Goal: Contribute content: Add original content to the website for others to see

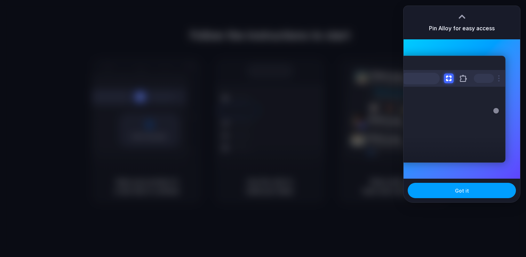
click at [465, 195] on button "Got it" at bounding box center [461, 190] width 108 height 15
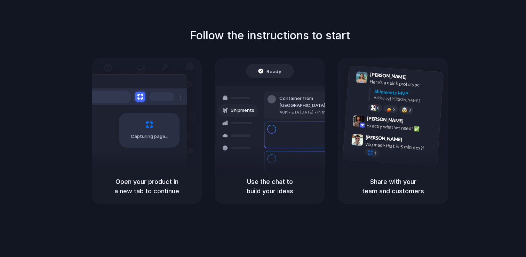
click at [153, 36] on div "Follow the instructions to start Capturing page Open your product in a new tab …" at bounding box center [270, 115] width 526 height 177
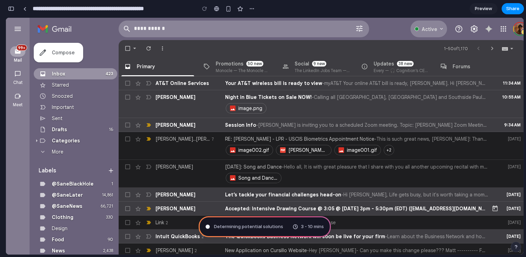
click at [62, 87] on link "Starred" at bounding box center [60, 85] width 17 height 6
click at [103, 34] on div "Search mail tab" at bounding box center [250, 29] width 319 height 17
click at [141, 28] on input "Search mail" at bounding box center [235, 28] width 202 height 6
click at [108, 33] on div "Search mail tab" at bounding box center [250, 29] width 319 height 17
click at [297, 225] on div "3 - 10 mins" at bounding box center [307, 226] width 31 height 7
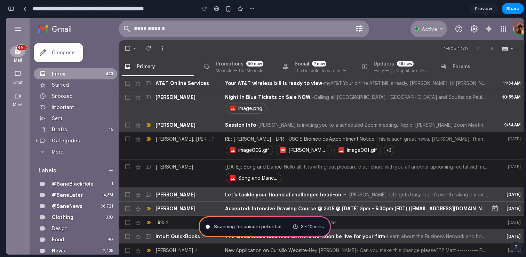
click at [478, 5] on link "Preview" at bounding box center [483, 8] width 28 height 11
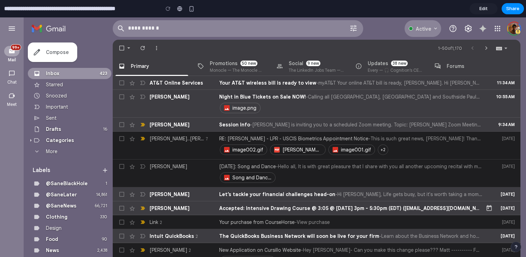
click at [482, 8] on span "Edit" at bounding box center [483, 8] width 8 height 7
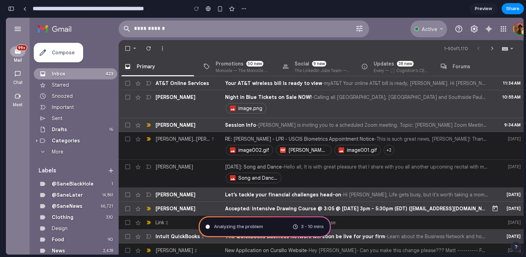
click at [301, 228] on span "3 - 10 mins" at bounding box center [312, 226] width 23 height 7
type input "**********"
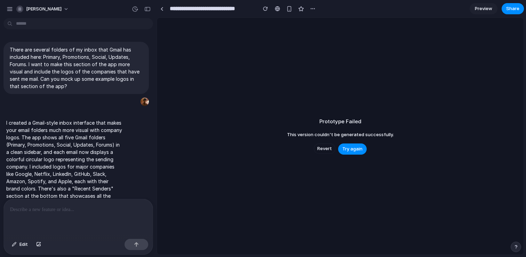
scroll to position [15, 0]
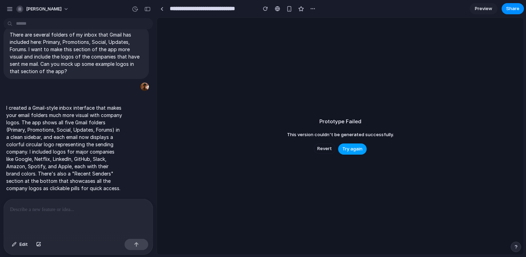
click at [358, 145] on button "Try again" at bounding box center [352, 148] width 29 height 11
click at [359, 150] on span "Try again" at bounding box center [352, 148] width 20 height 7
click at [357, 151] on span "Try again" at bounding box center [352, 148] width 20 height 7
click at [349, 142] on div "Prototype Failed This version couldn't be generated successfully. Revert Try ag…" at bounding box center [340, 136] width 366 height 236
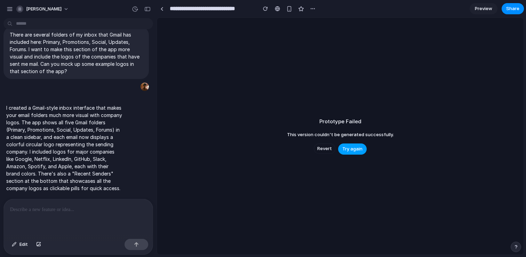
click at [349, 146] on span "Try again" at bounding box center [352, 148] width 20 height 7
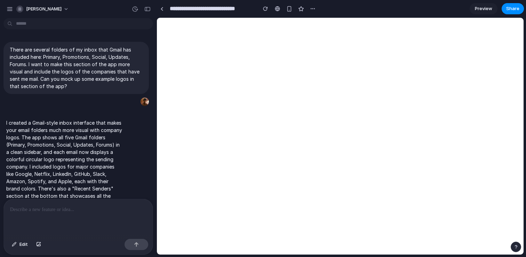
scroll to position [15, 0]
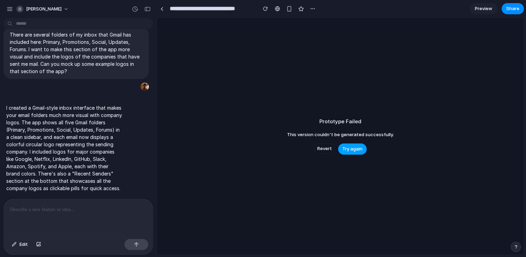
click at [353, 145] on button "Try again" at bounding box center [352, 148] width 29 height 11
click at [358, 147] on span "Try again" at bounding box center [352, 148] width 20 height 7
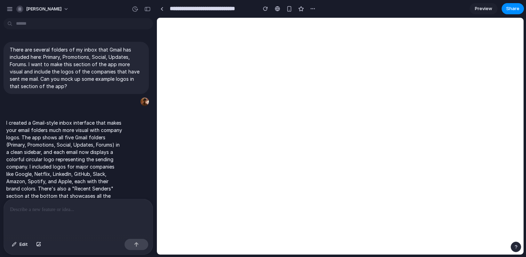
scroll to position [15, 0]
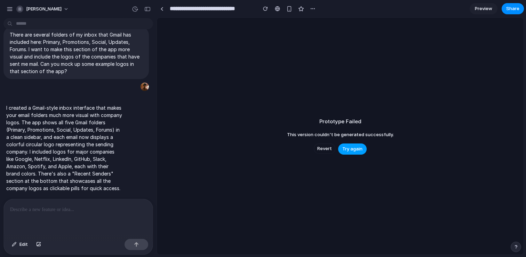
click at [360, 149] on span "Try again" at bounding box center [352, 148] width 20 height 7
